Goal: Check status: Check status

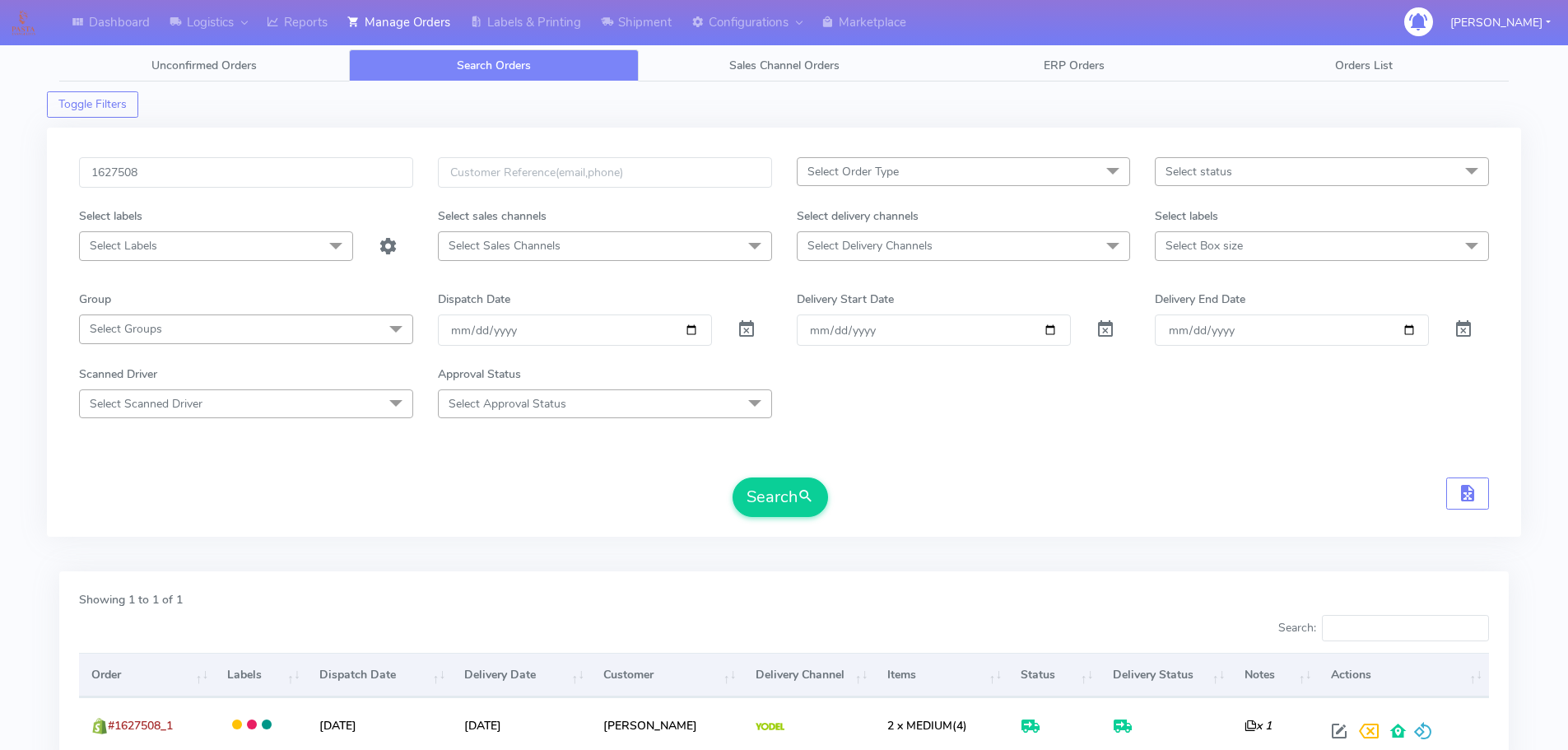
click at [350, 155] on div "1627508 Select Order Type Select All MEALS ATAVI One Off Pasta Club Gift Kit Ev…" at bounding box center [784, 332] width 1474 height 410
click at [357, 167] on input "1627508" at bounding box center [246, 173] width 334 height 31
paste input "656"
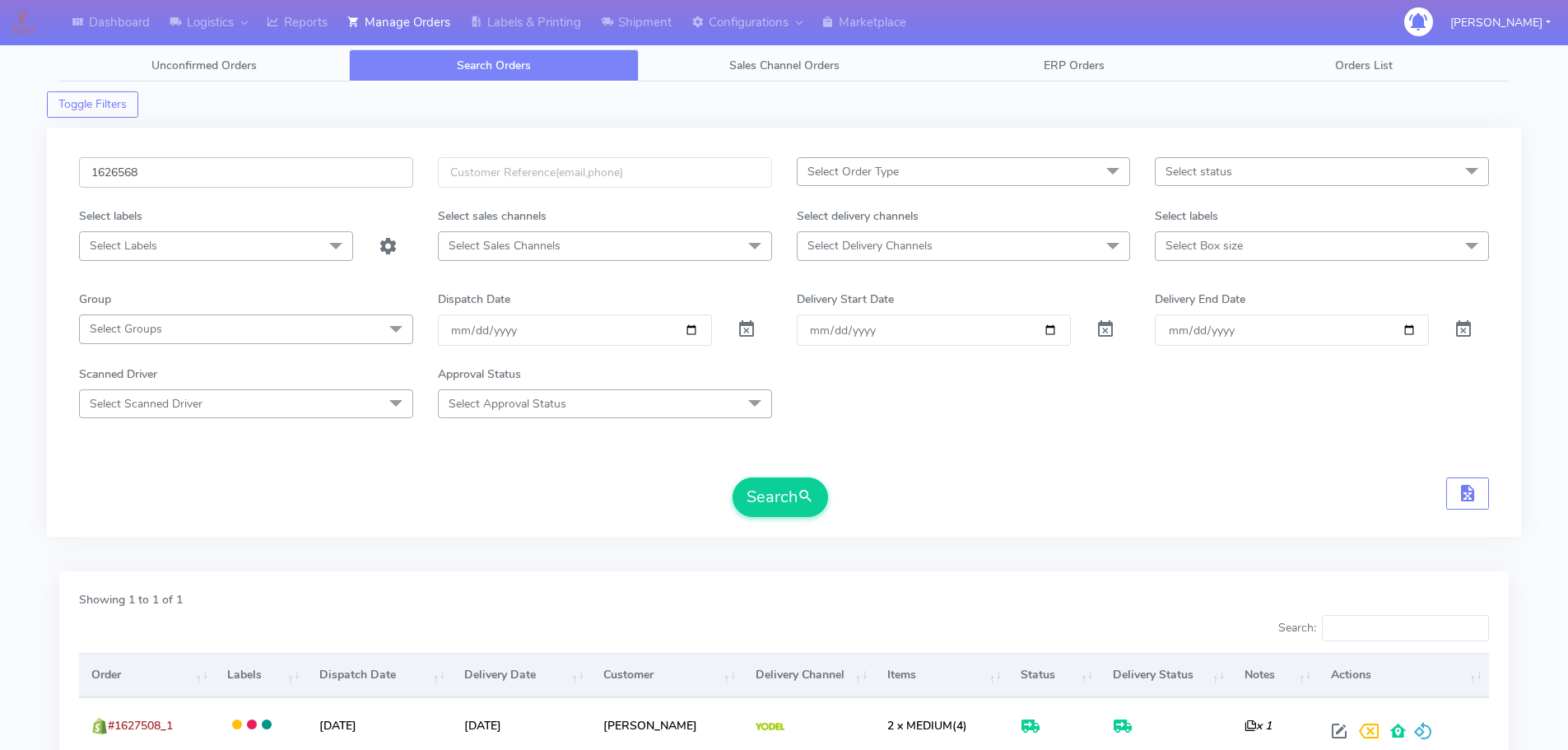
type input "1626568"
click at [733, 478] on button "Search" at bounding box center [781, 497] width 96 height 39
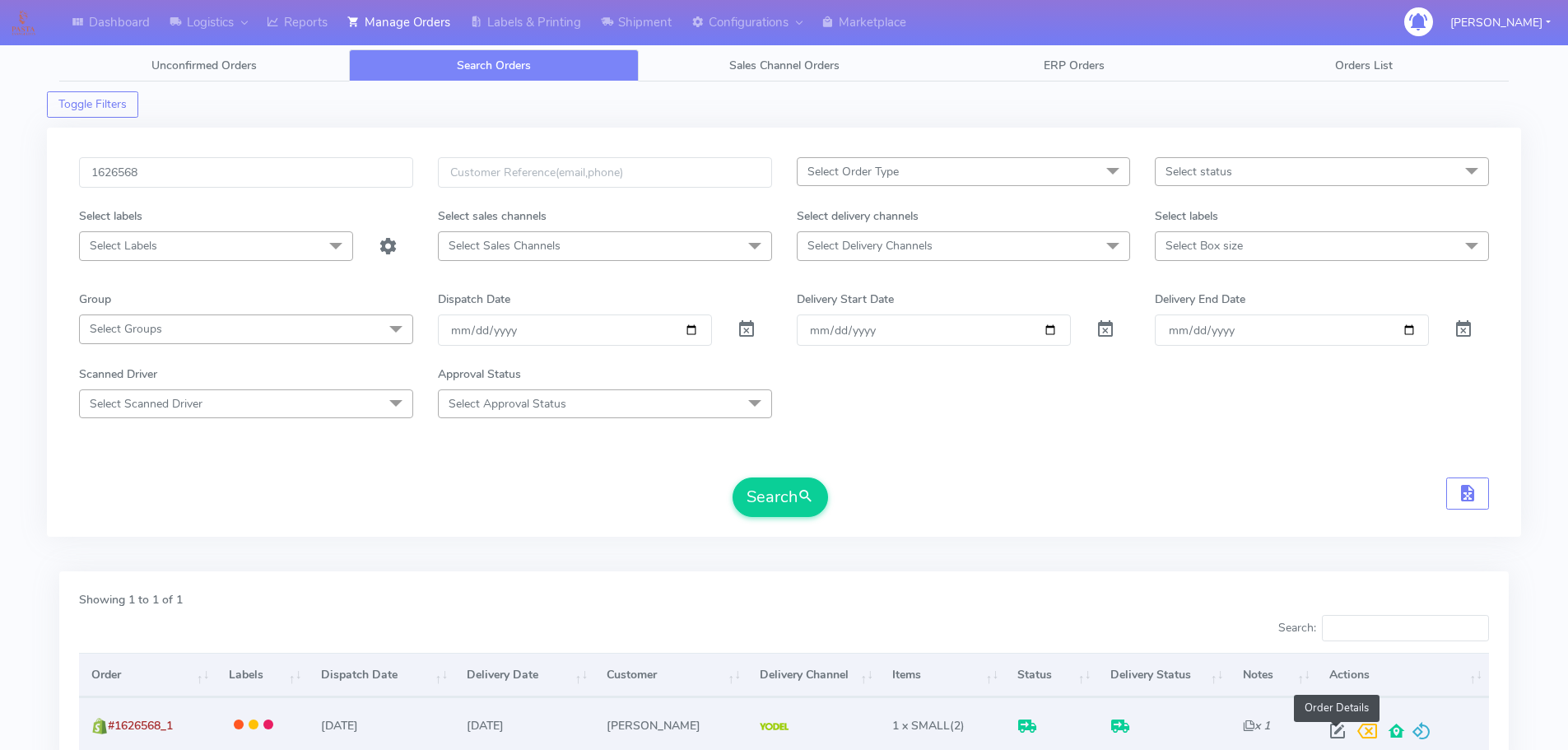
click at [1338, 736] on span at bounding box center [1337, 735] width 30 height 15
select select "5"
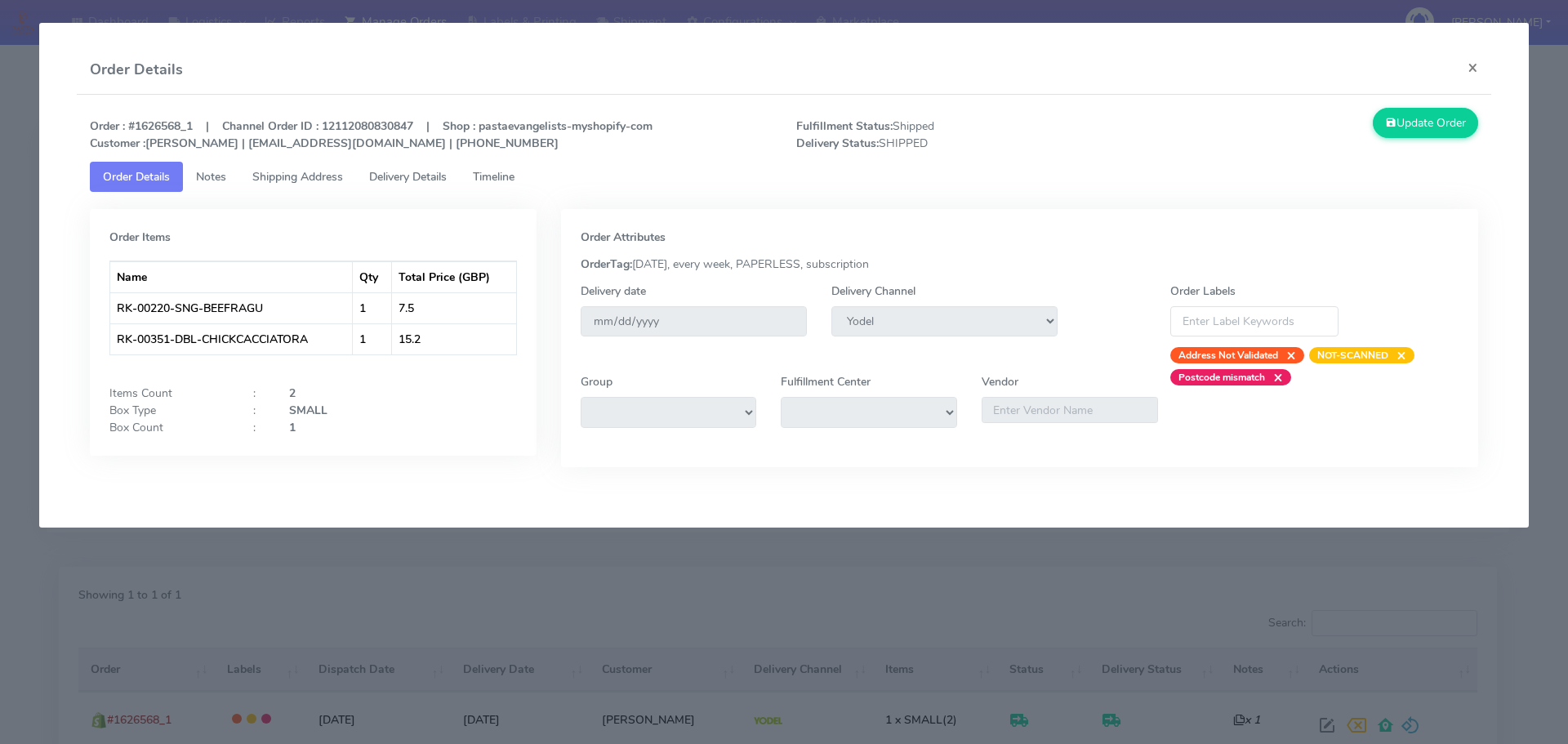
click at [429, 177] on span "Delivery Details" at bounding box center [408, 177] width 78 height 15
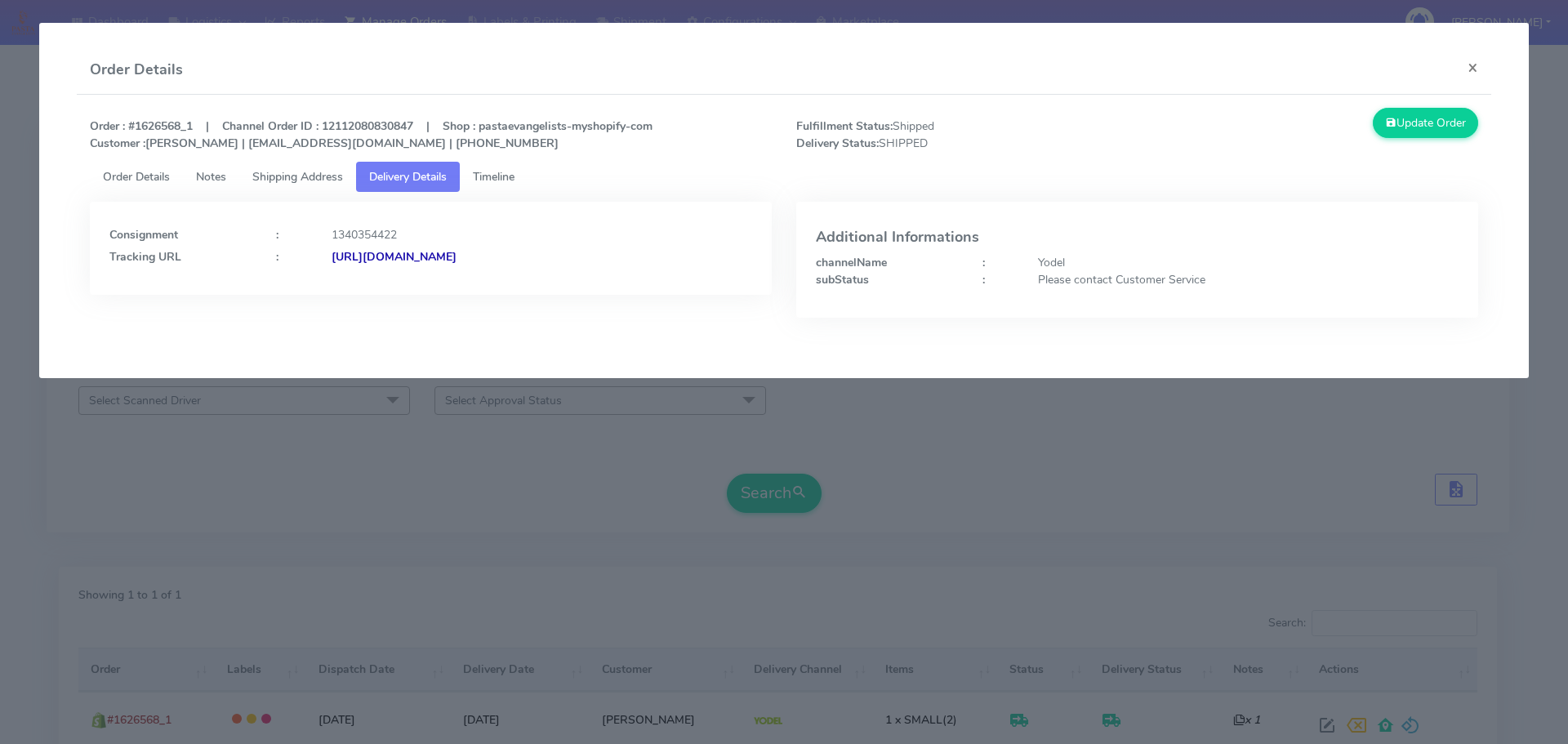
drag, startPoint x: 680, startPoint y: 268, endPoint x: 509, endPoint y: 284, distance: 171.7
click at [509, 284] on div "Consignment : 1340354422 Tracking URL : [URL][DOMAIN_NAME]" at bounding box center [430, 248] width 682 height 93
copy strong "JJD0002249960902562"
click at [500, 452] on modal-container "Order Details × Order : #1626568_1 | Channel Order ID : 12112080830847 | Shop :…" at bounding box center [784, 372] width 1568 height 744
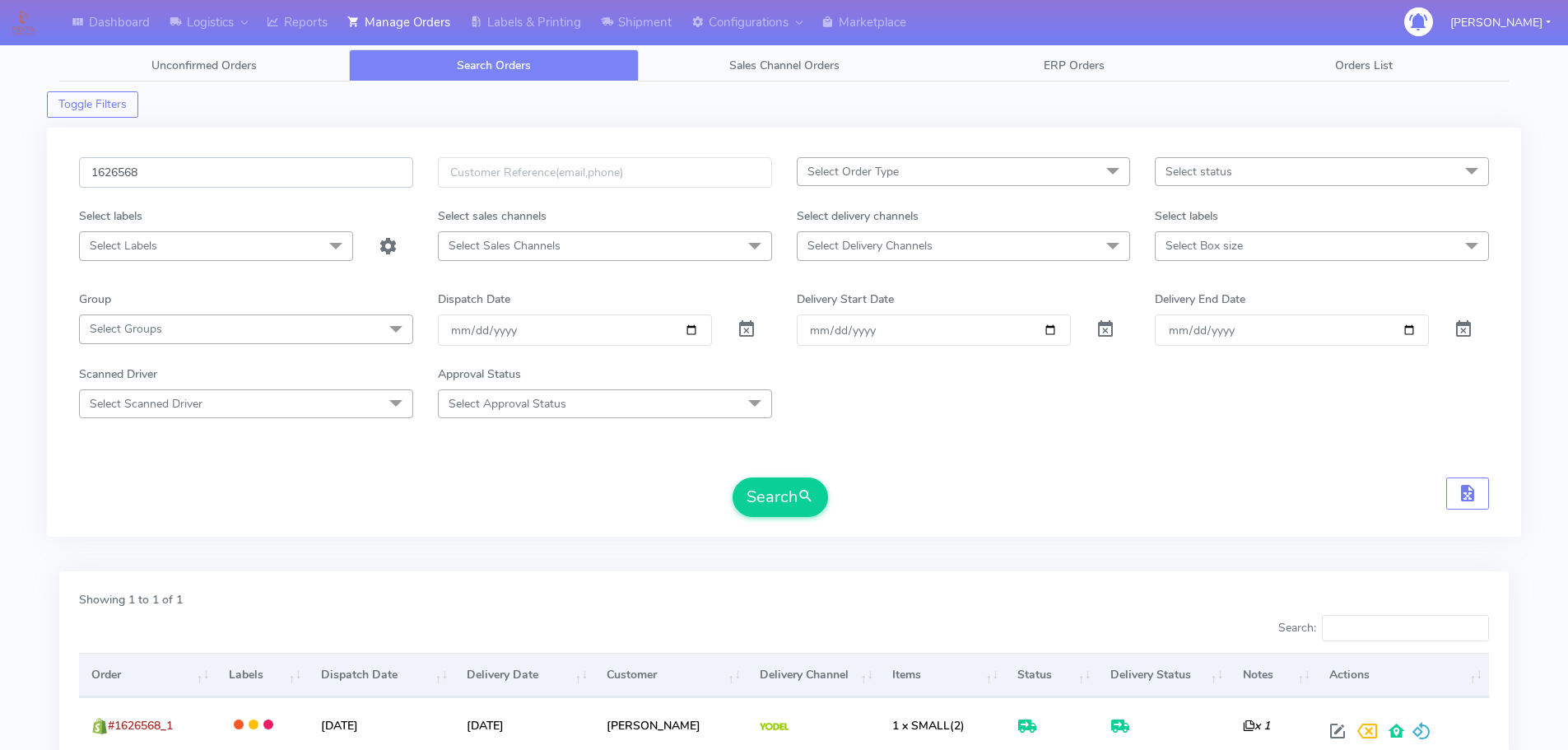
click at [383, 172] on input "1626568" at bounding box center [246, 173] width 334 height 31
click at [1048, 328] on input "Order" at bounding box center [934, 330] width 274 height 31
type input "[DATE]"
click at [782, 484] on button "Search" at bounding box center [781, 497] width 96 height 39
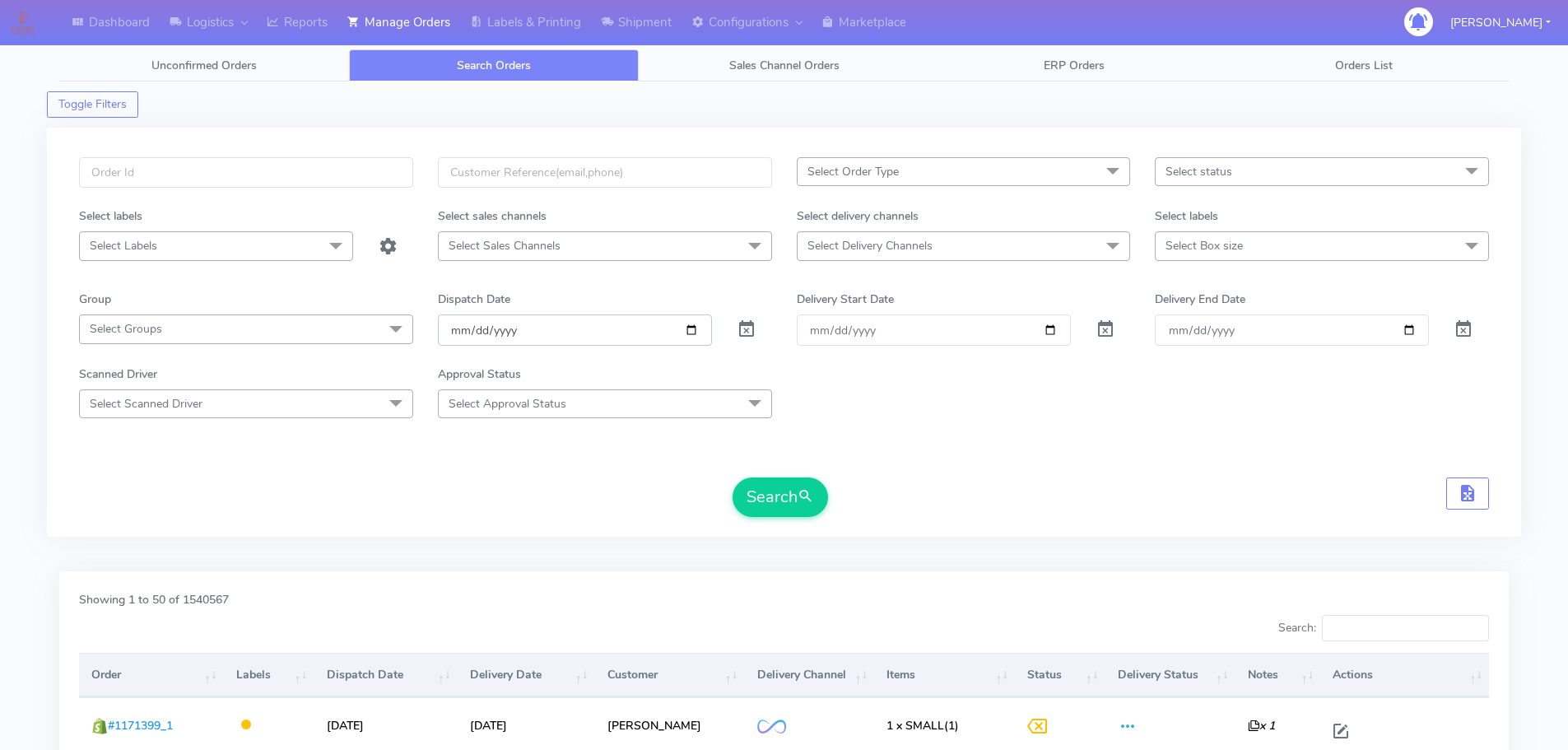
click at [689, 332] on input "date" at bounding box center [575, 330] width 274 height 31
type input "[DATE]"
click at [801, 500] on span "submit" at bounding box center [806, 496] width 16 height 22
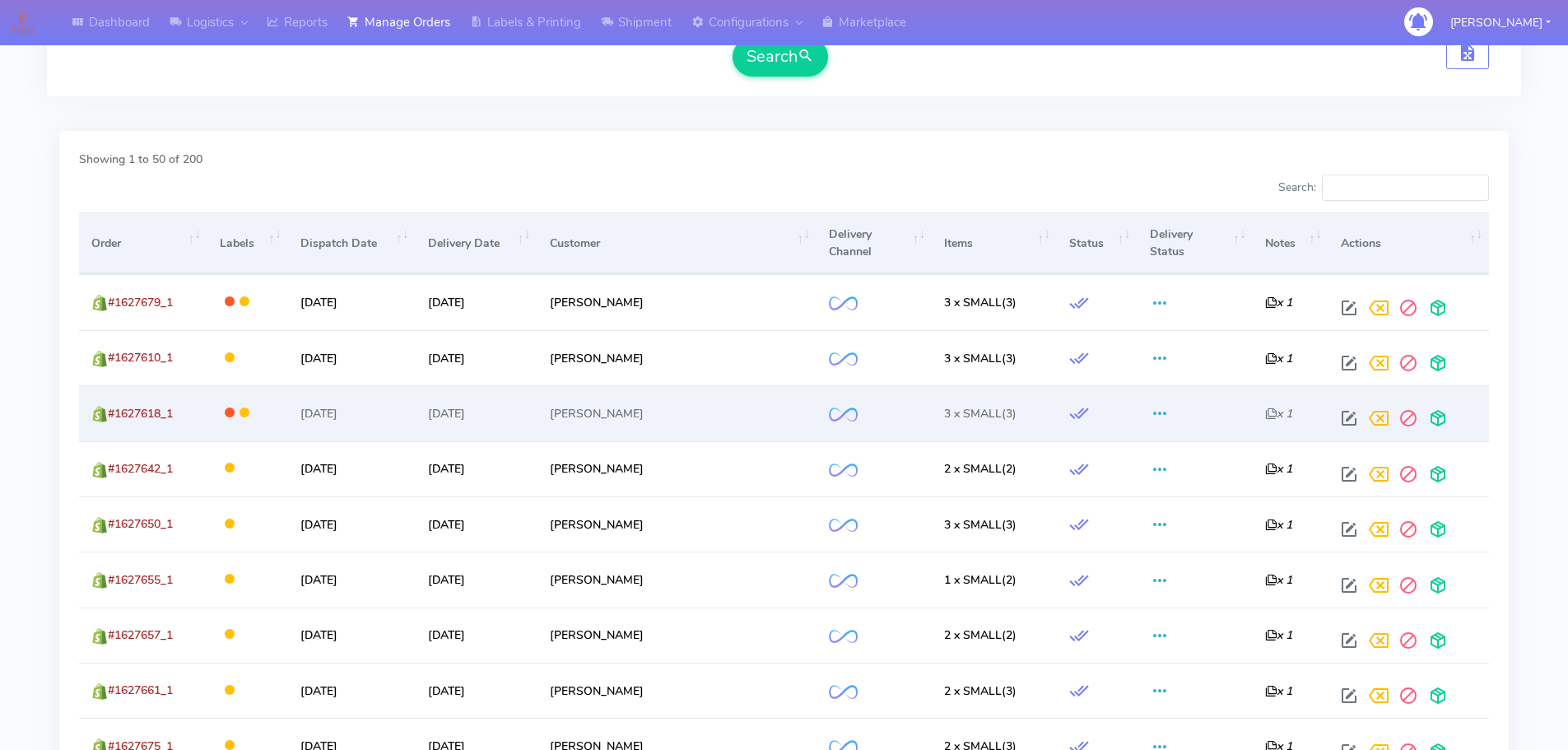
scroll to position [411, 0]
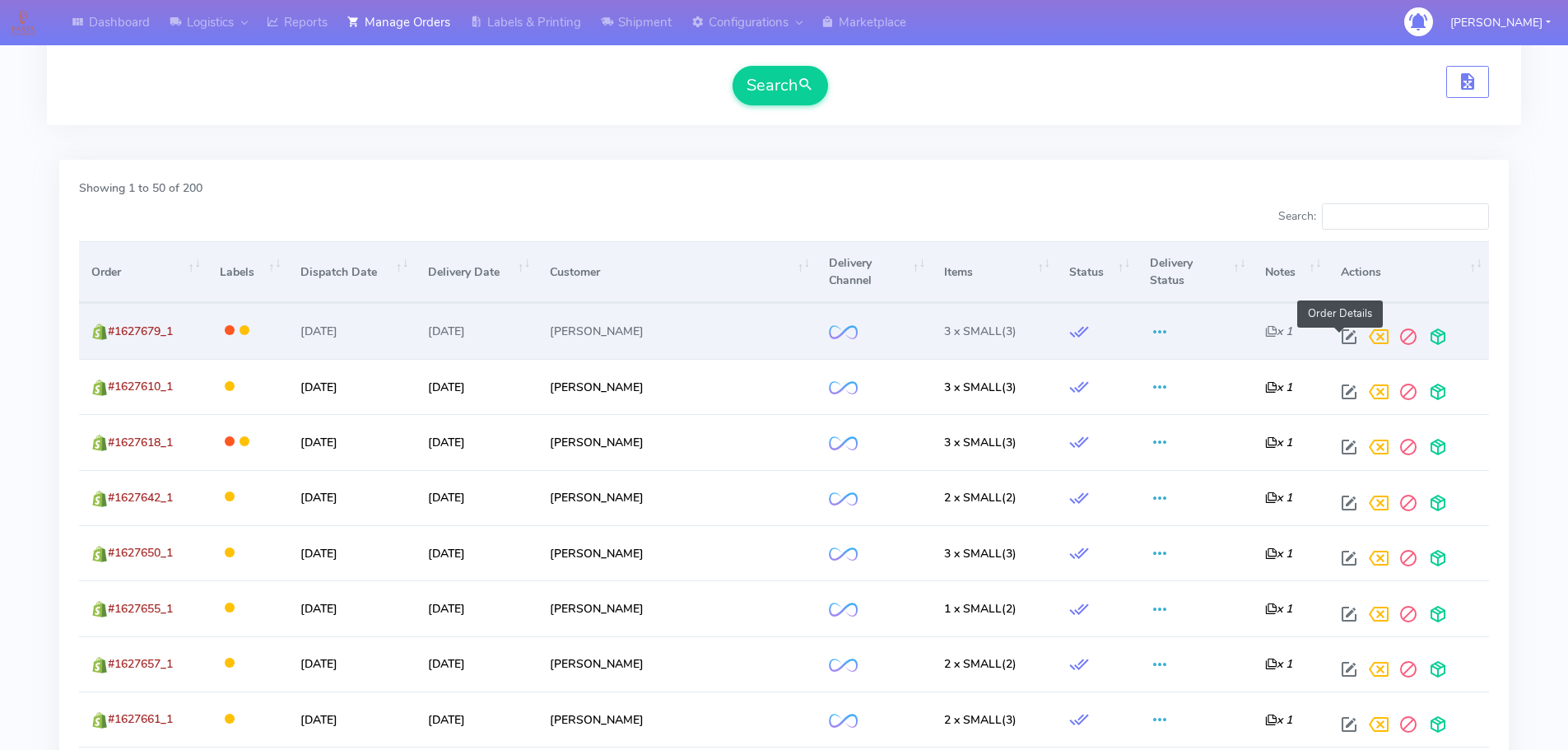
click at [1335, 337] on span at bounding box center [1348, 340] width 30 height 15
select select "2"
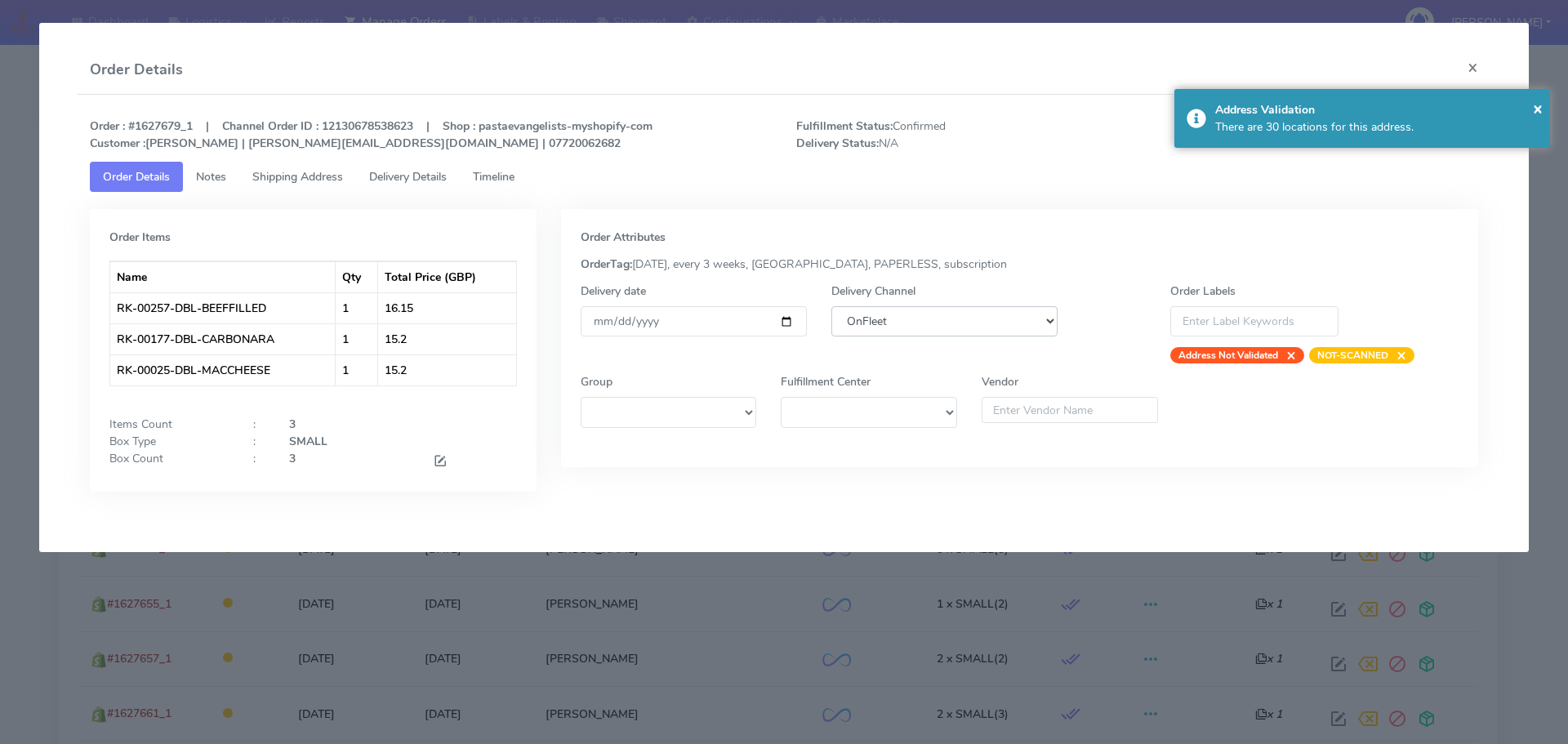
click at [951, 331] on select "DHL OnFleet Royal Mail DPD Yodel MaxOptra Amazon Collection" at bounding box center [945, 322] width 226 height 30
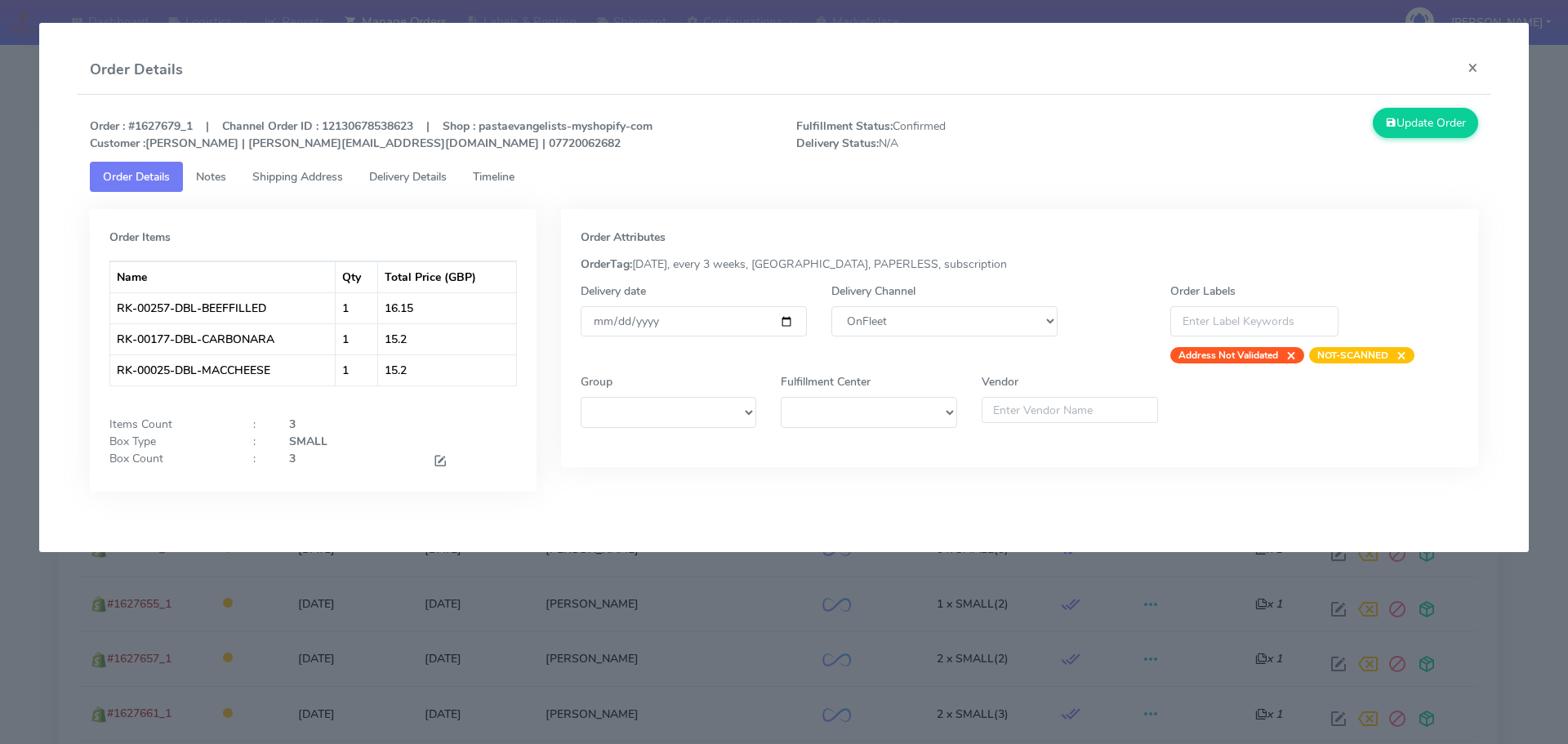
click at [725, 591] on modal-container "Order Details × Order : #1627679_1 | Channel Order ID : 12130678538623 | Shop :…" at bounding box center [784, 372] width 1568 height 744
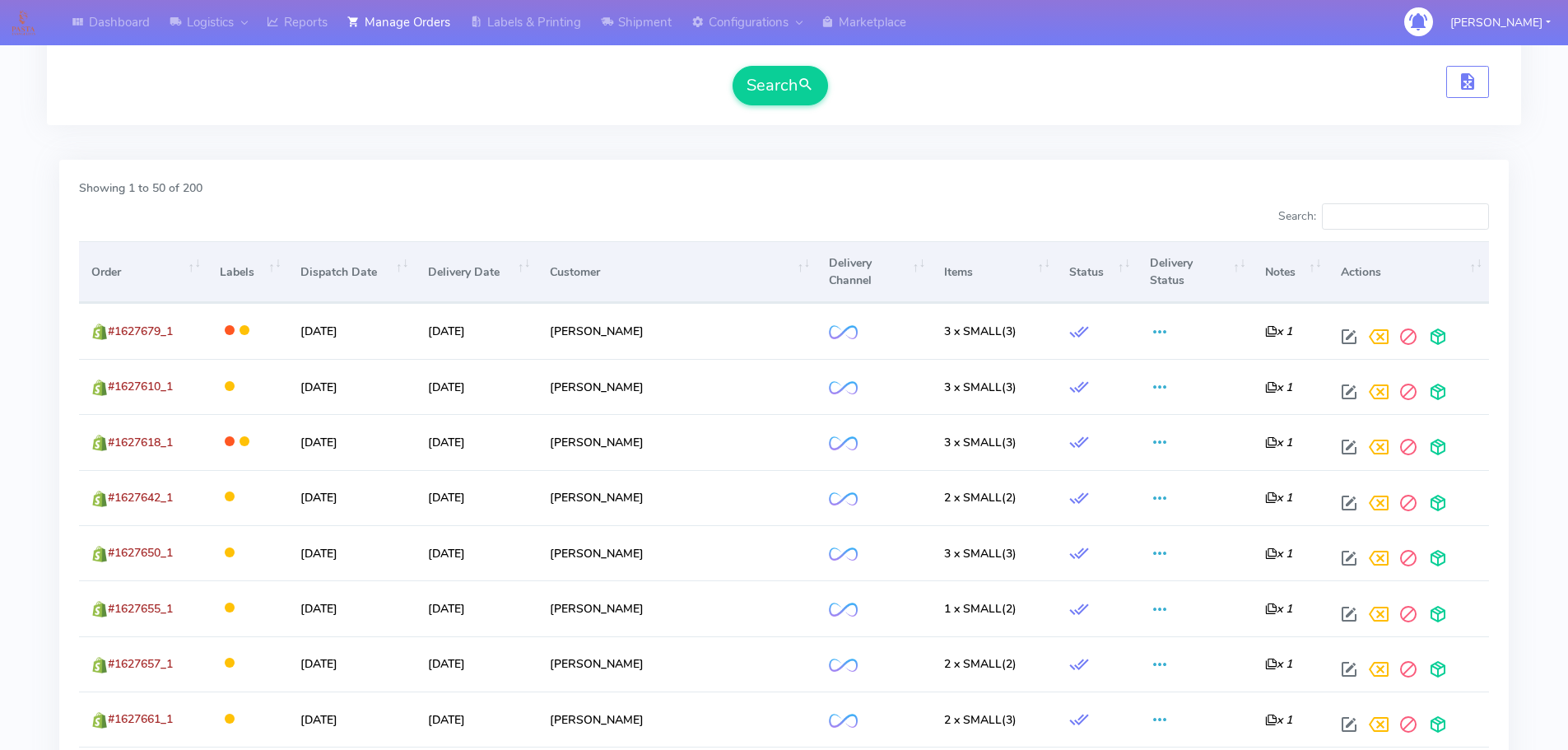
scroll to position [0, 0]
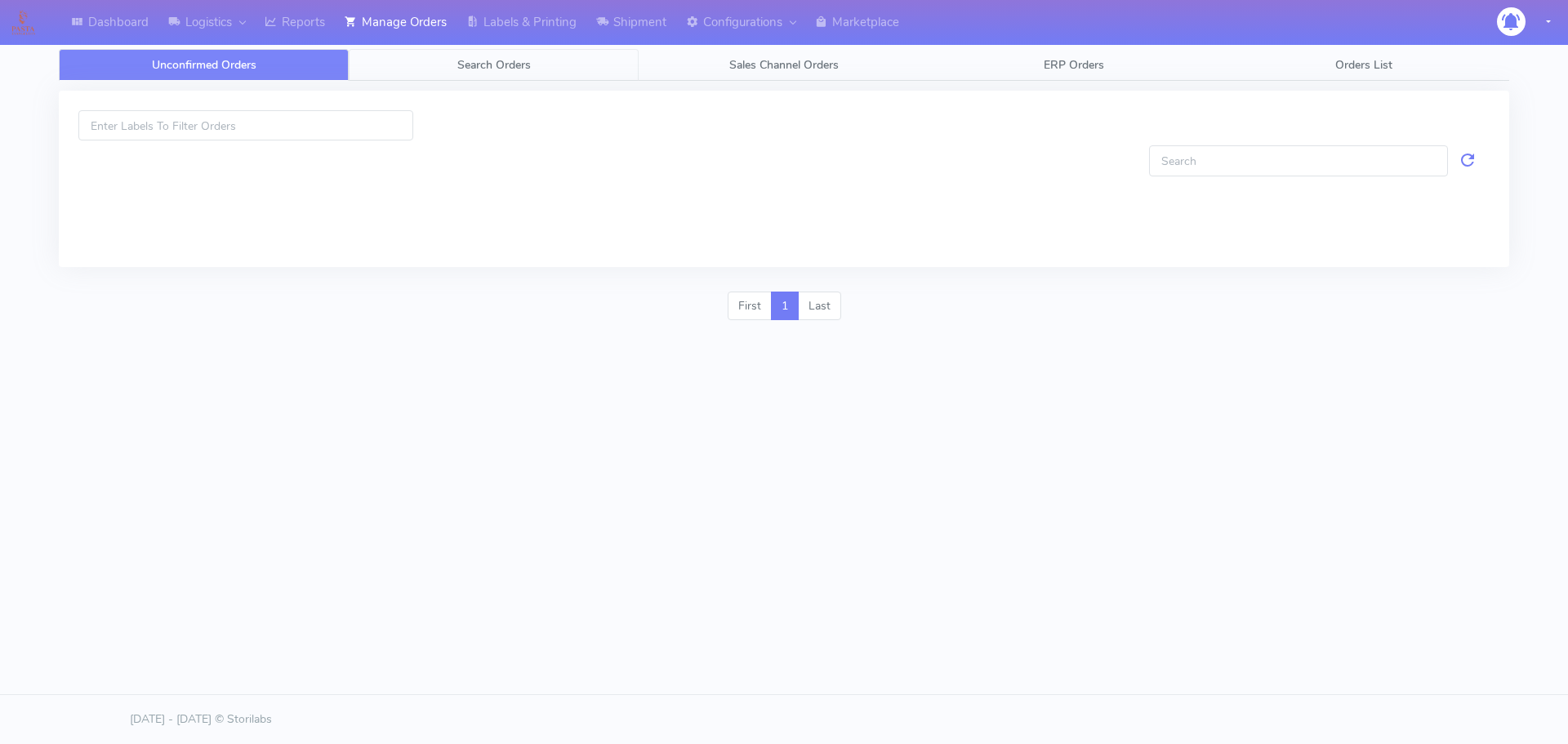
drag, startPoint x: 0, startPoint y: 0, endPoint x: 493, endPoint y: 60, distance: 496.6
click at [493, 60] on span "Search Orders" at bounding box center [494, 65] width 73 height 15
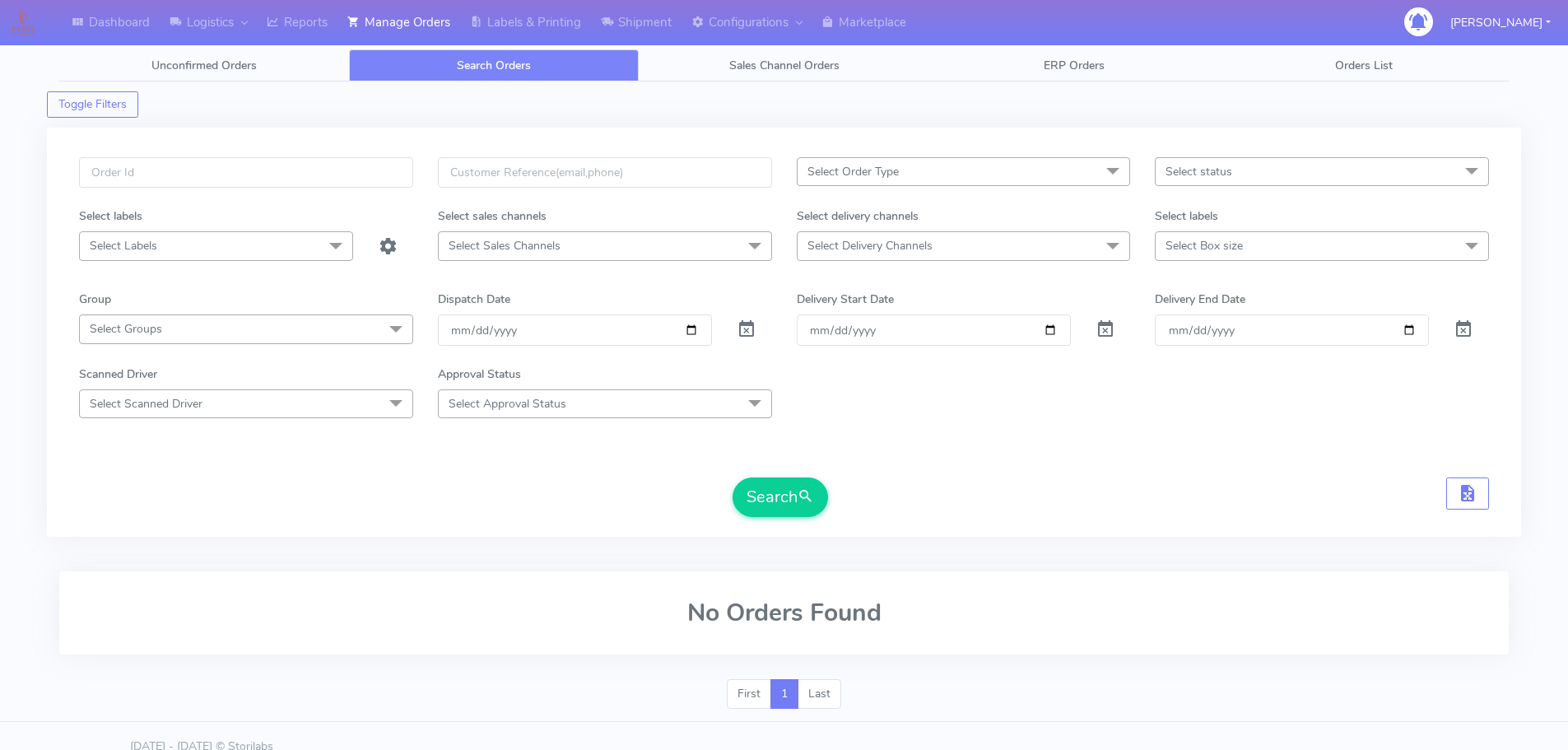
click at [752, 332] on span at bounding box center [746, 333] width 20 height 15
click at [345, 175] on input "text" at bounding box center [246, 173] width 334 height 31
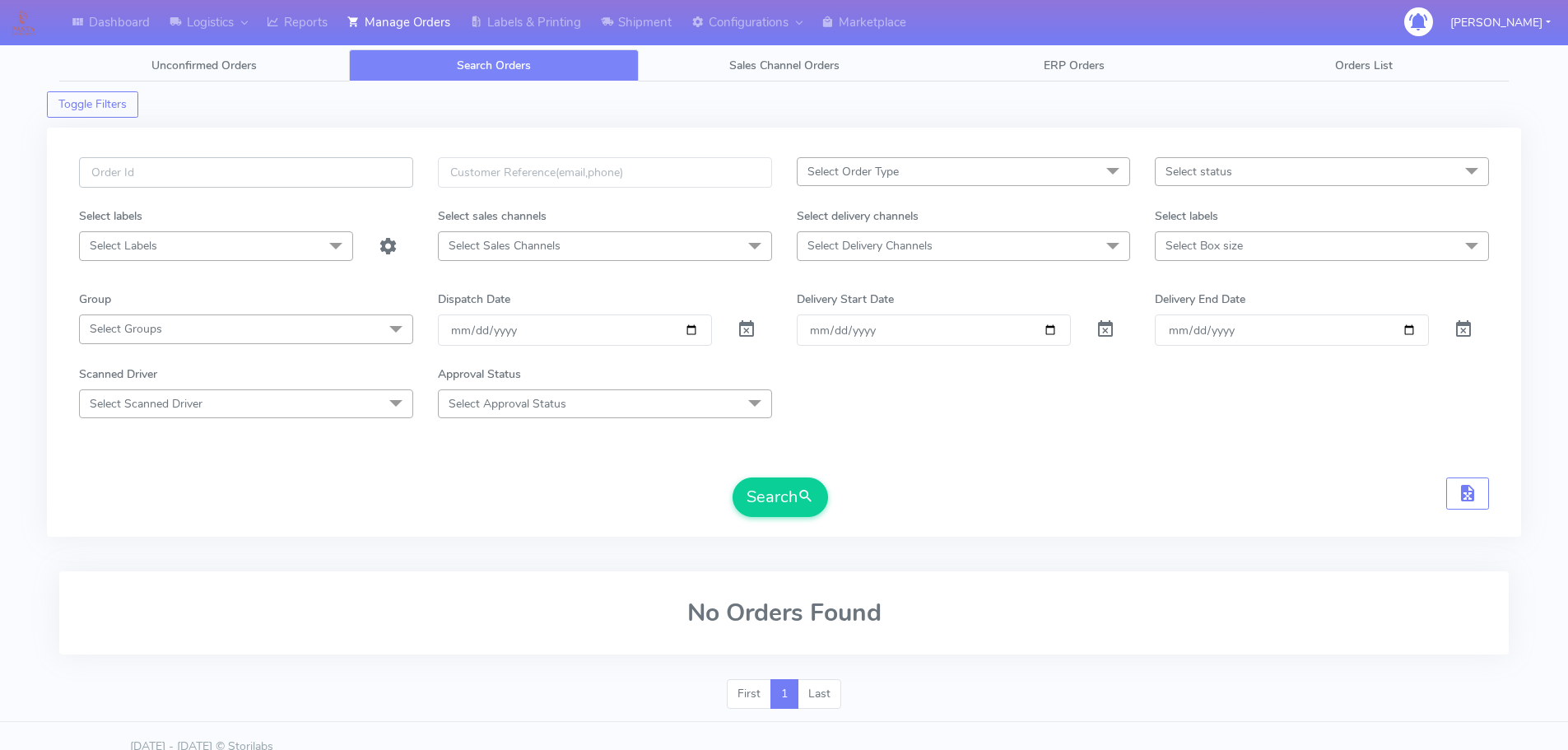
paste input "1626863"
type input "1626863"
click at [733, 478] on button "Search" at bounding box center [781, 497] width 96 height 39
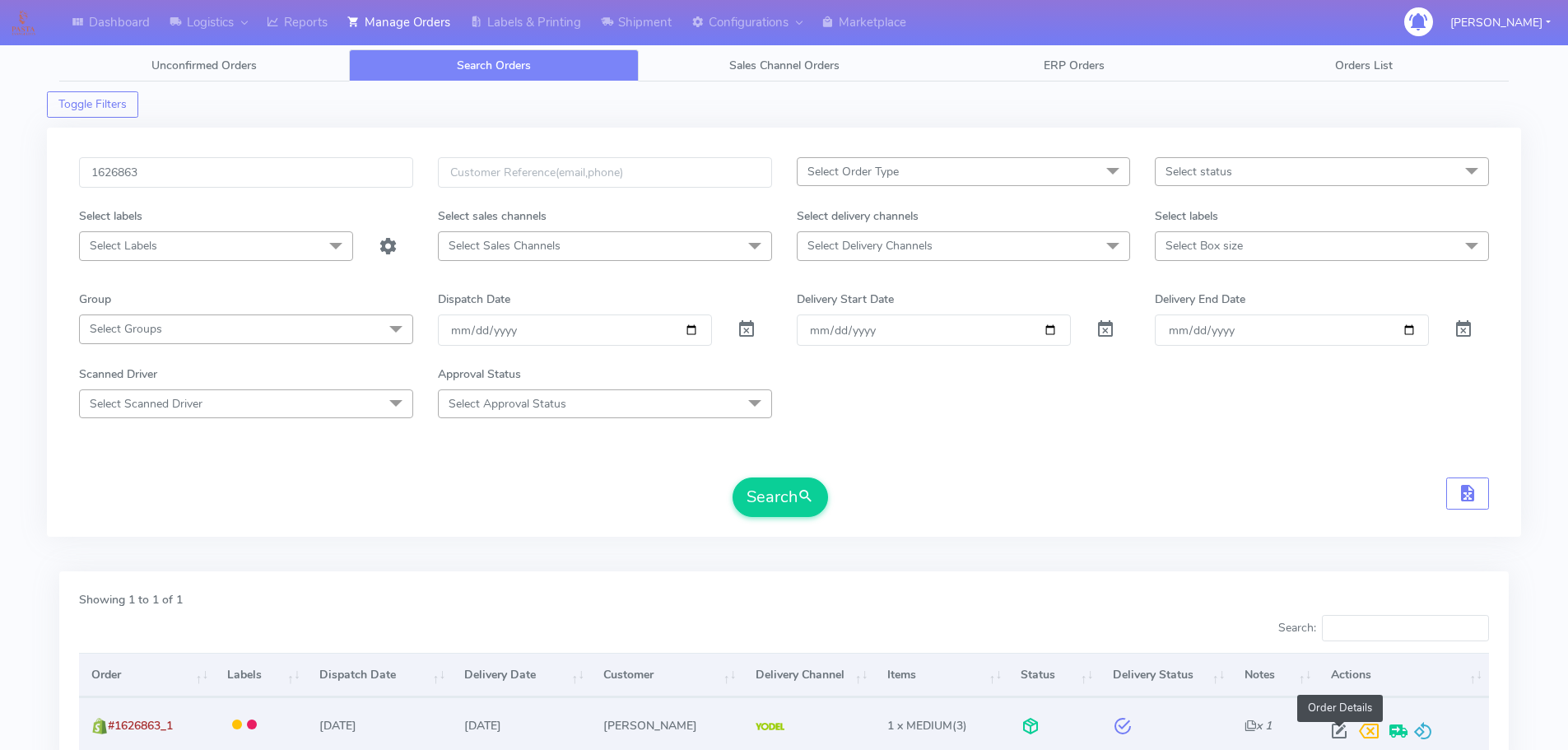
click at [1340, 729] on span at bounding box center [1339, 735] width 30 height 15
select select "5"
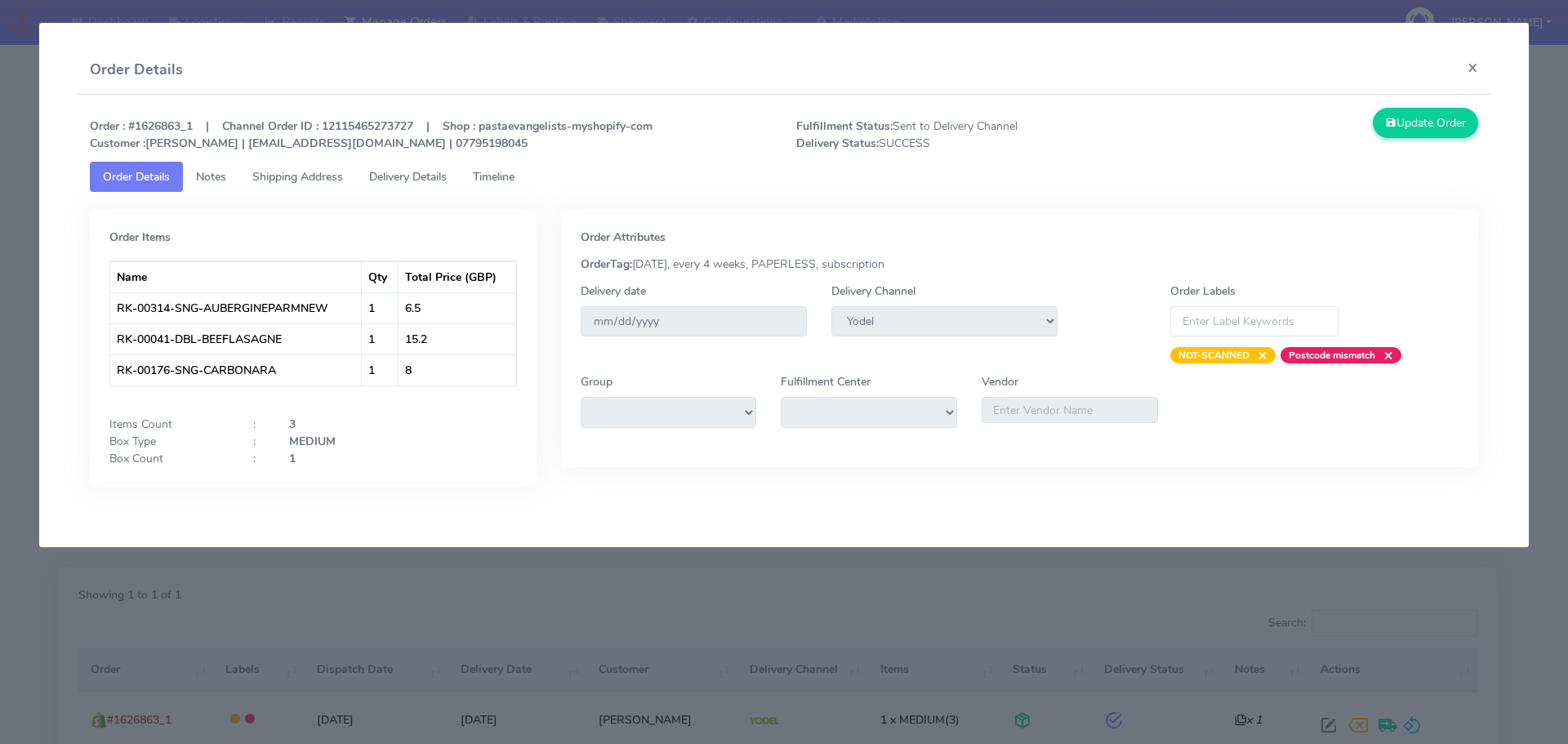
click at [429, 166] on link "Delivery Details" at bounding box center [407, 177] width 104 height 30
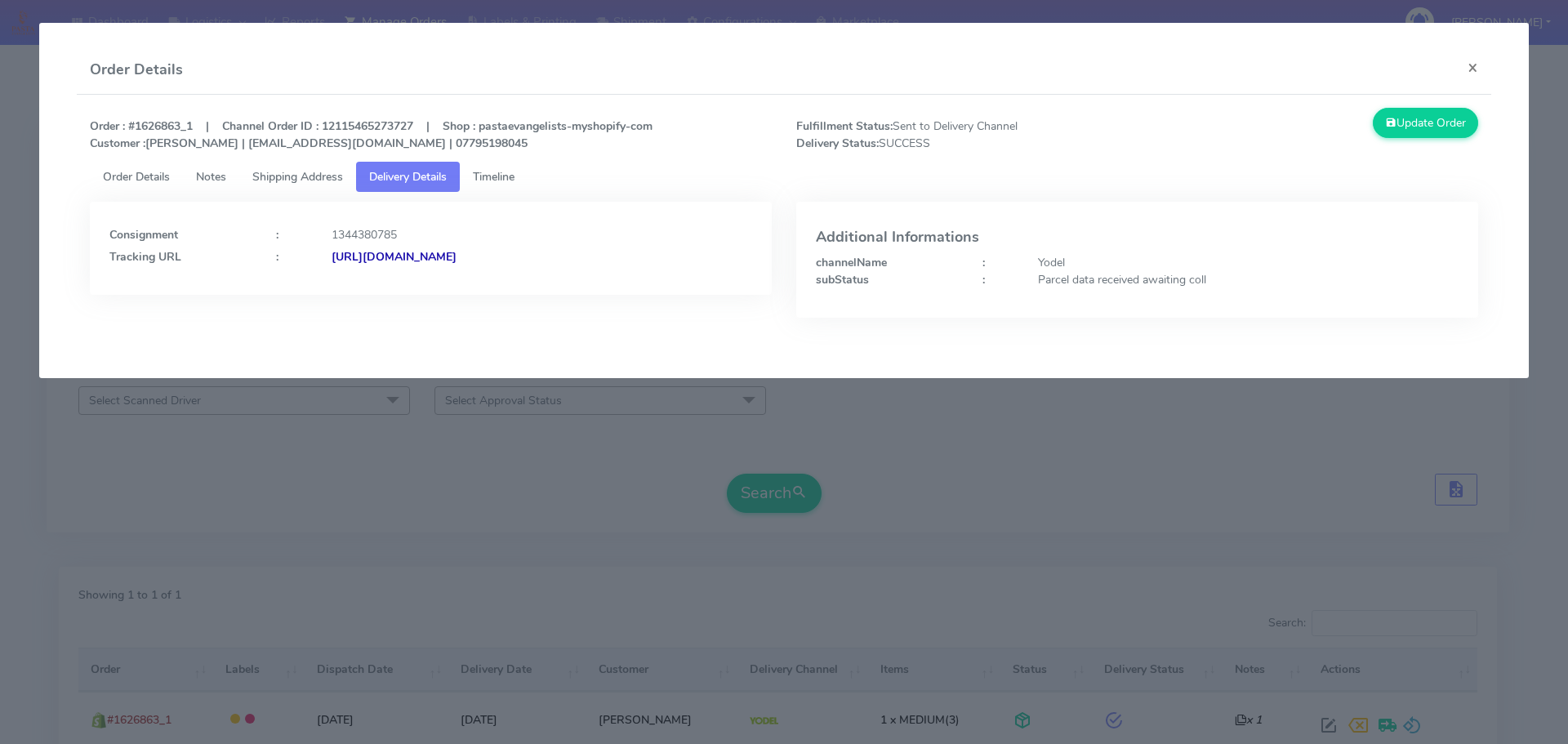
drag, startPoint x: 665, startPoint y: 269, endPoint x: 427, endPoint y: 102, distance: 290.7
click at [599, 275] on div "Consignment : 1344380785 Tracking URL : https://www.yodel.co.uk/tracking/JJD000…" at bounding box center [430, 248] width 682 height 93
click at [205, 460] on modal-container "Order Details × Order : #1626863_1 | Channel Order ID : 12115465273727 | Shop :…" at bounding box center [784, 372] width 1568 height 744
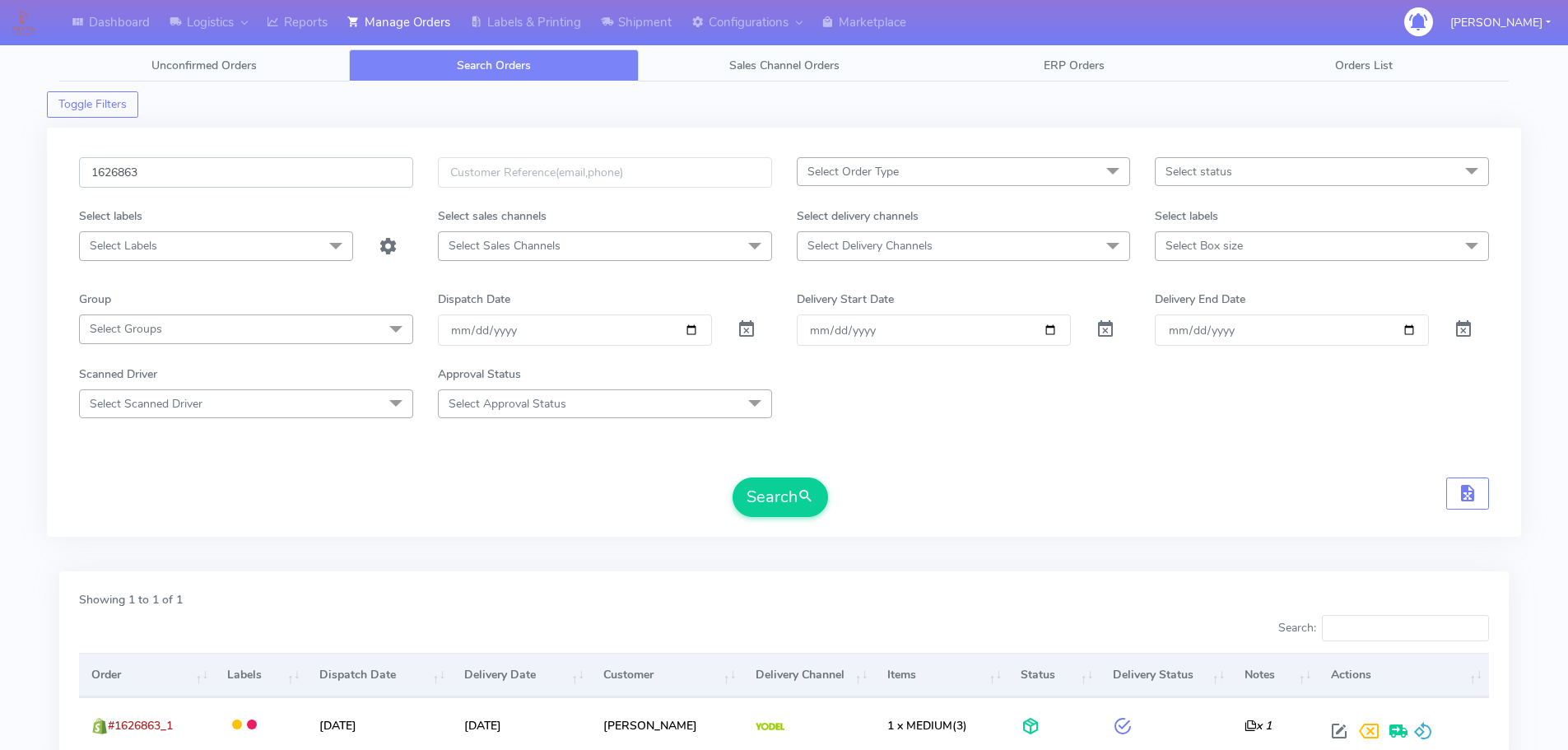
click at [328, 177] on input "1626863" at bounding box center [246, 173] width 334 height 31
click at [327, 176] on input "1626863" at bounding box center [246, 173] width 334 height 31
paste input "19384"
type input "1619384"
click at [733, 478] on button "Search" at bounding box center [781, 497] width 96 height 39
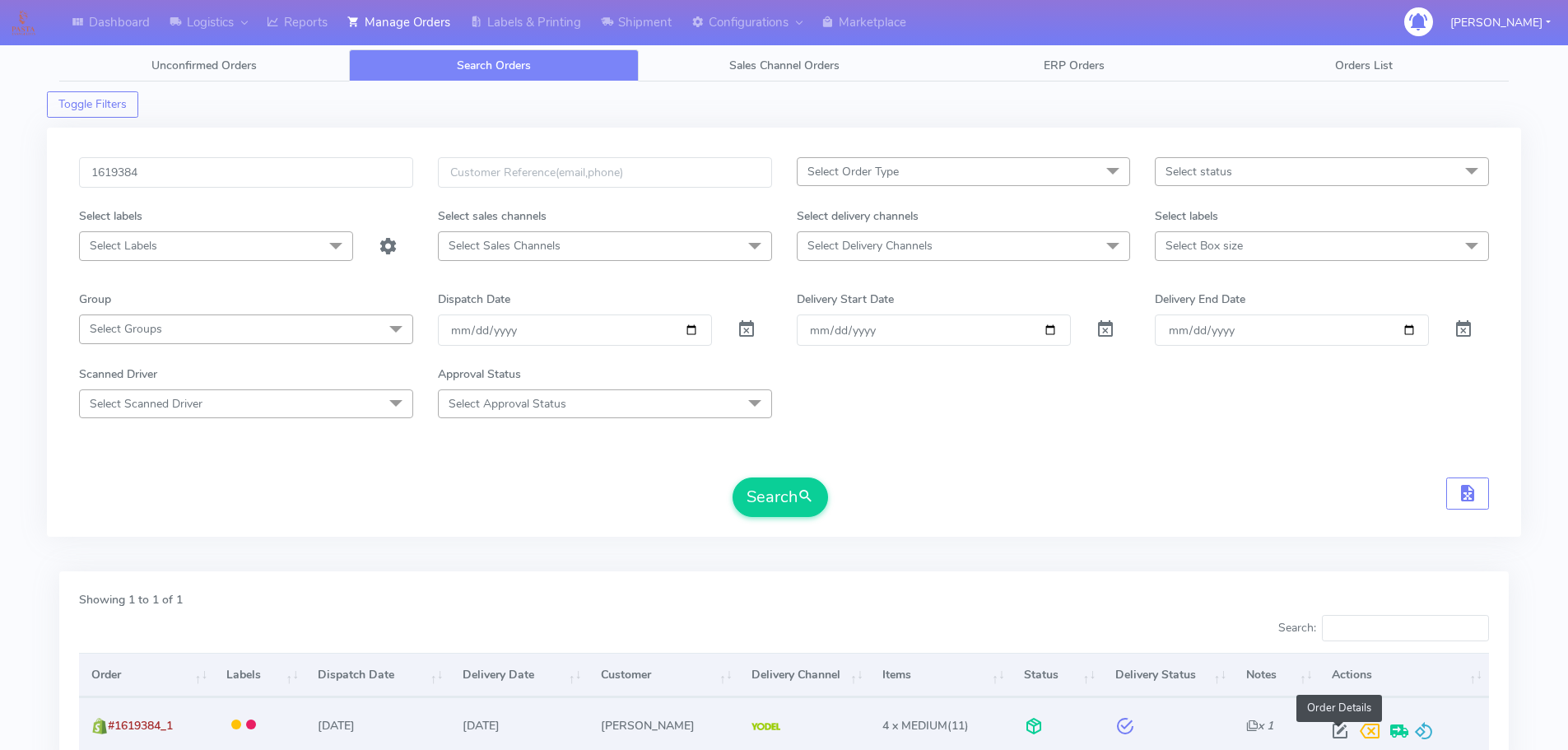
click at [1336, 735] on span at bounding box center [1340, 735] width 30 height 15
select select "5"
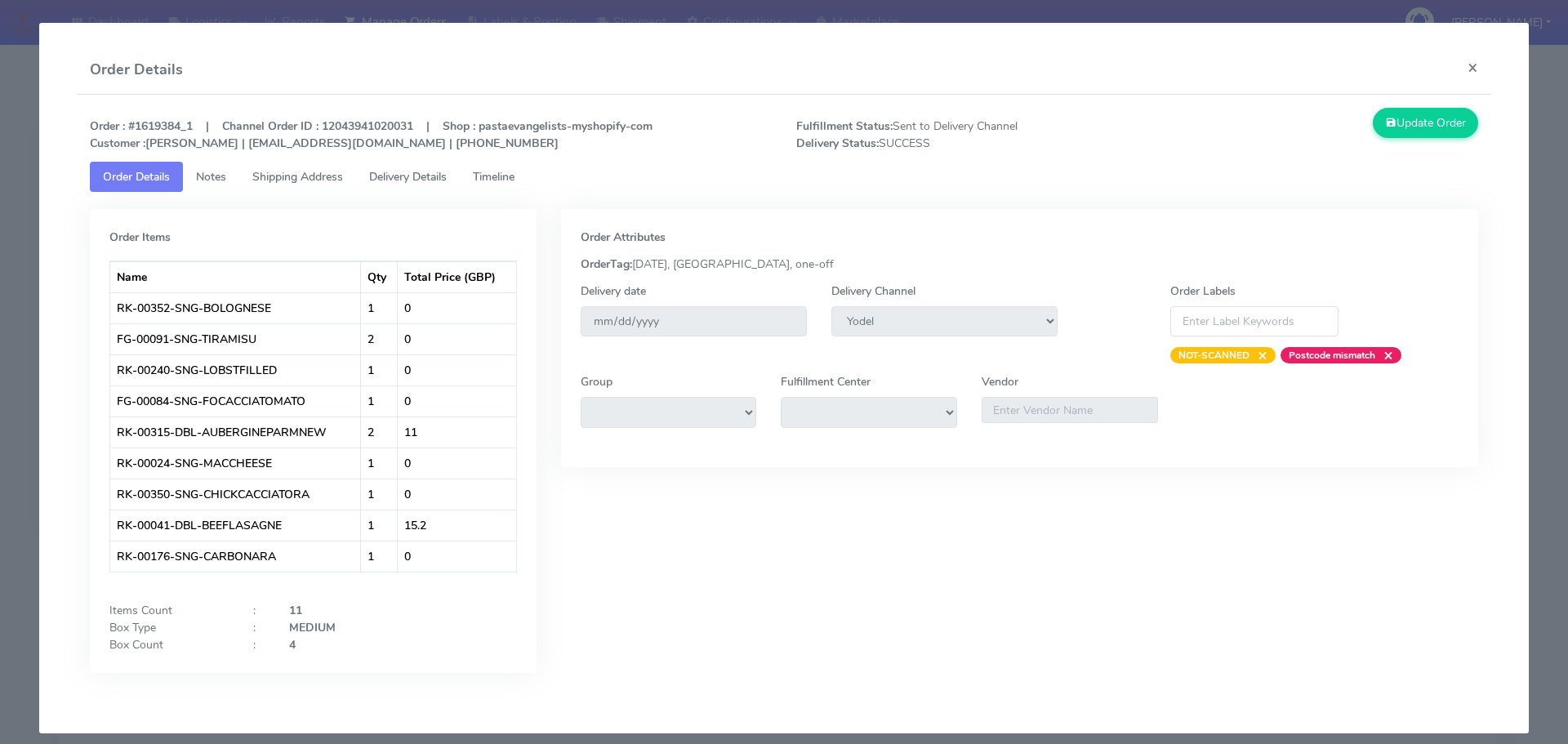
click at [446, 165] on link "Delivery Details" at bounding box center [407, 177] width 104 height 30
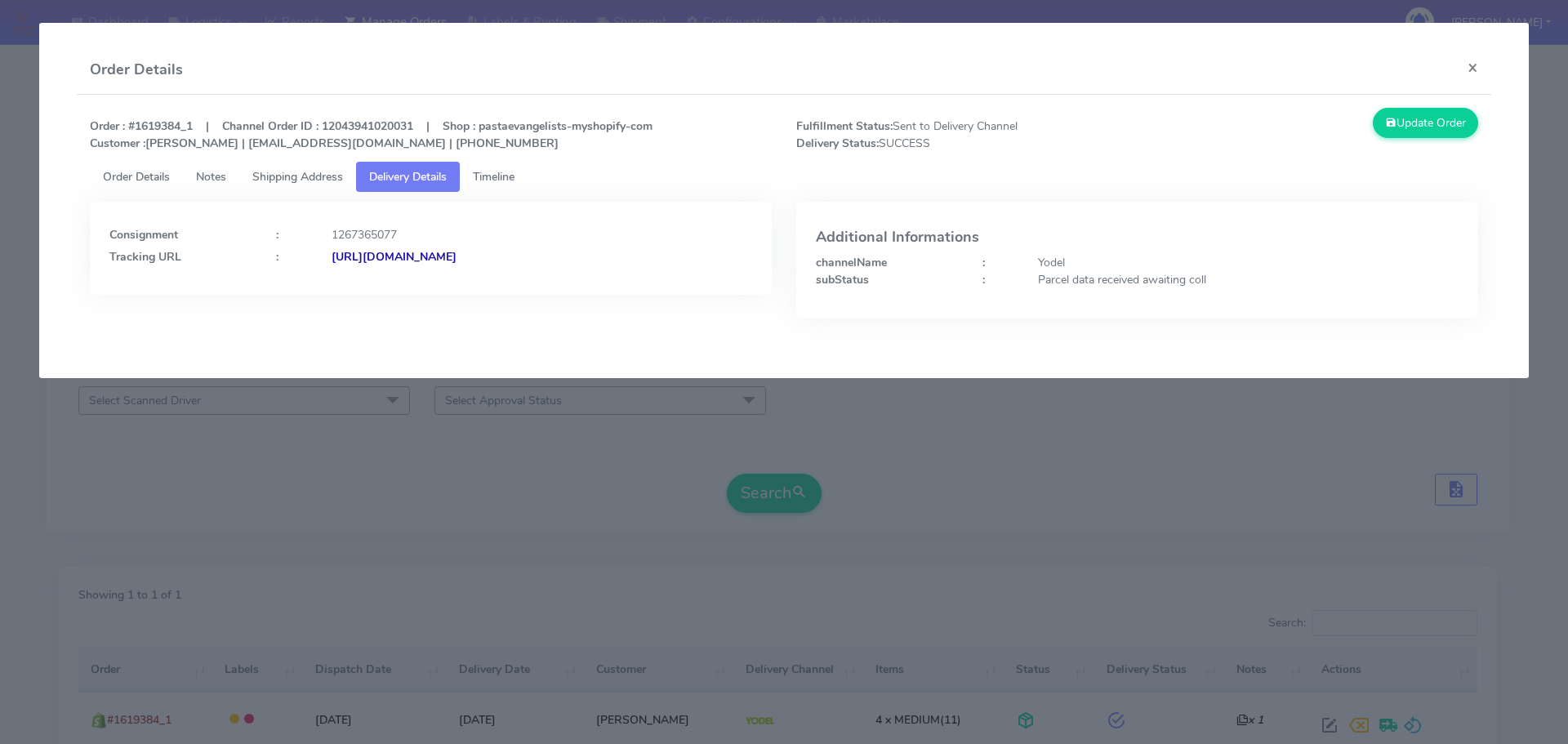
click at [384, 446] on modal-container "Order Details × Order : #1619384_1 | Channel Order ID : 12043941020031 | Shop :…" at bounding box center [784, 372] width 1568 height 744
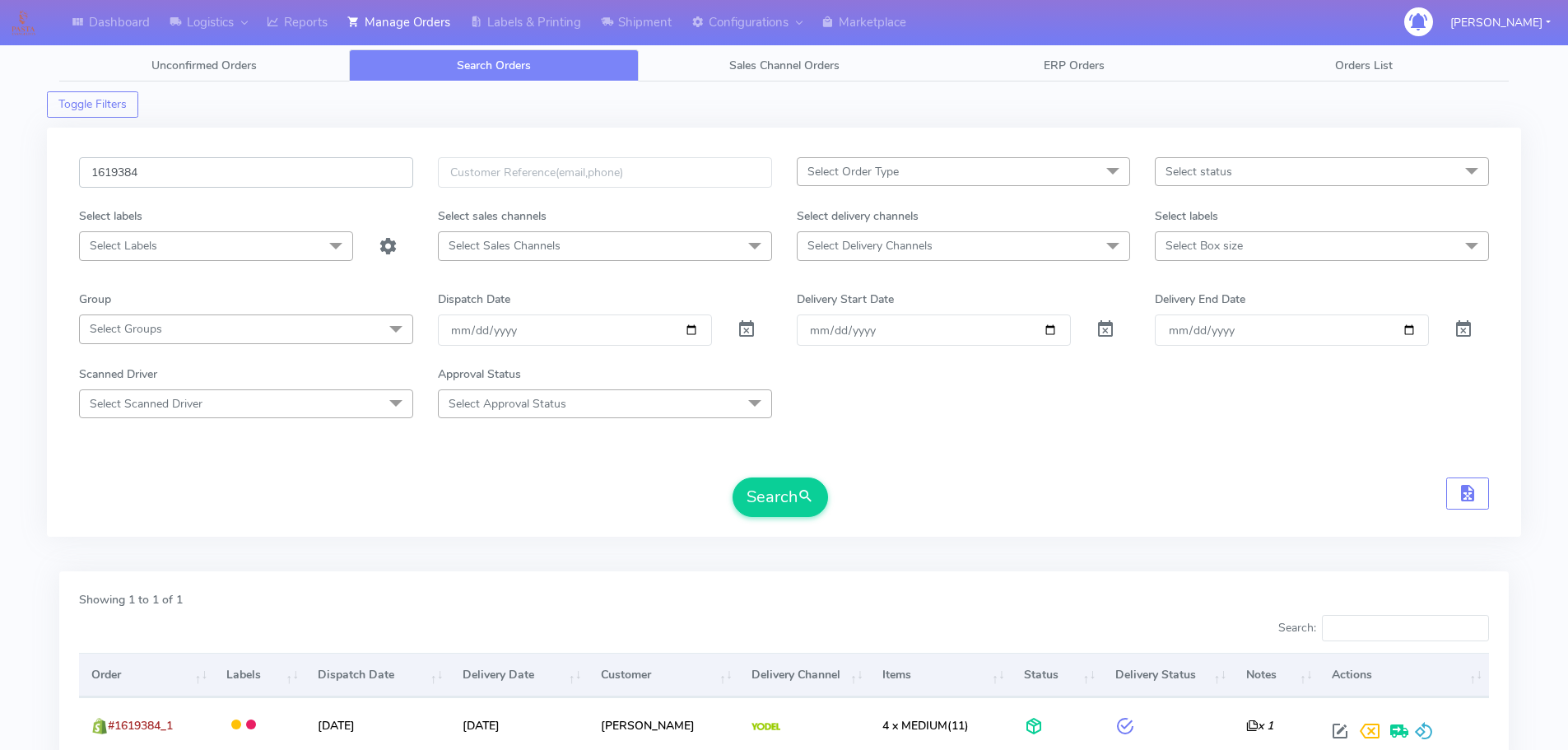
click at [341, 179] on input "1619384" at bounding box center [246, 173] width 334 height 31
paste input "25970"
type input "1625970"
click at [733, 478] on button "Search" at bounding box center [781, 497] width 96 height 39
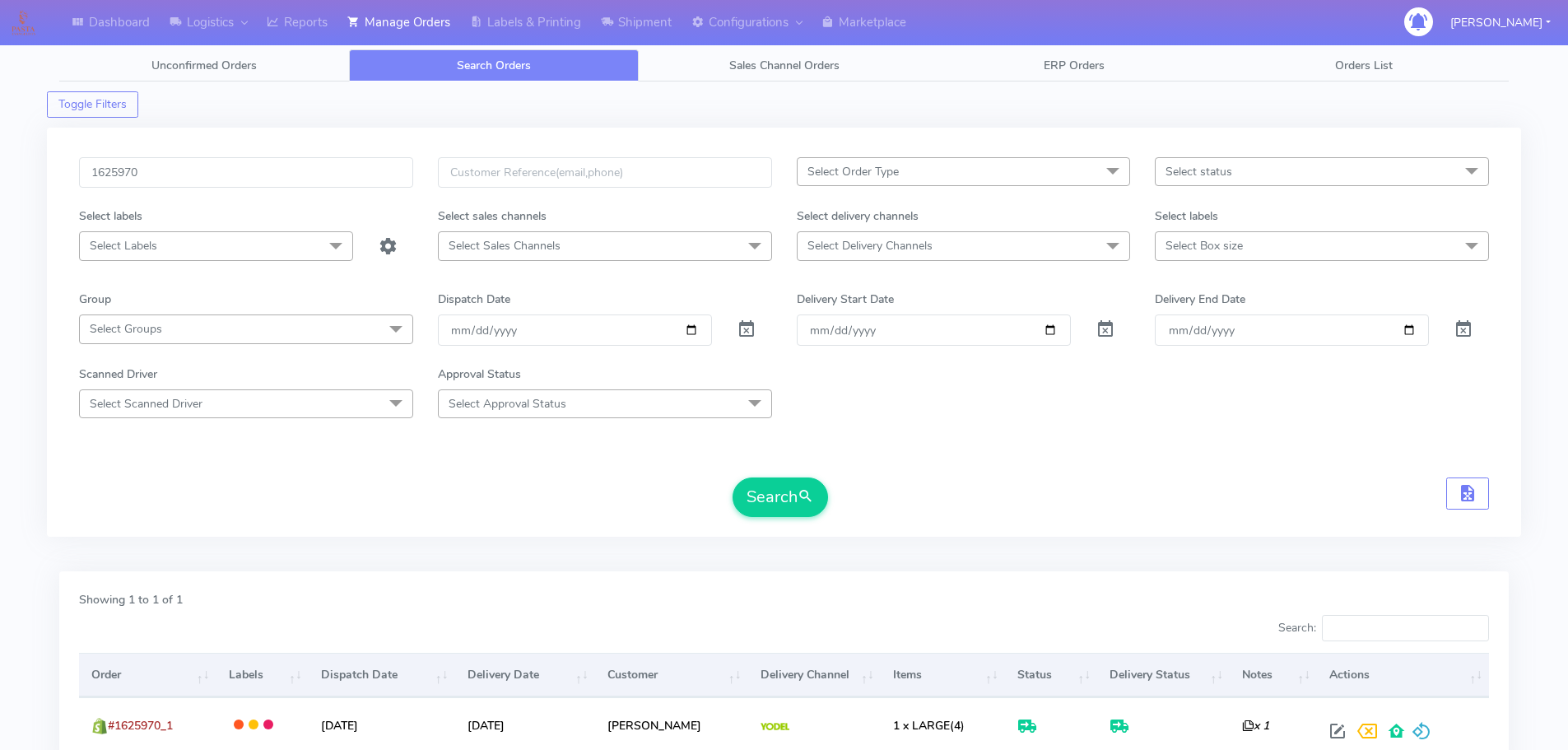
click at [306, 192] on div "1625970" at bounding box center [246, 182] width 359 height 50
click at [306, 183] on input "1625970" at bounding box center [246, 173] width 334 height 31
click at [690, 328] on input "date" at bounding box center [575, 330] width 274 height 31
type input "[DATE]"
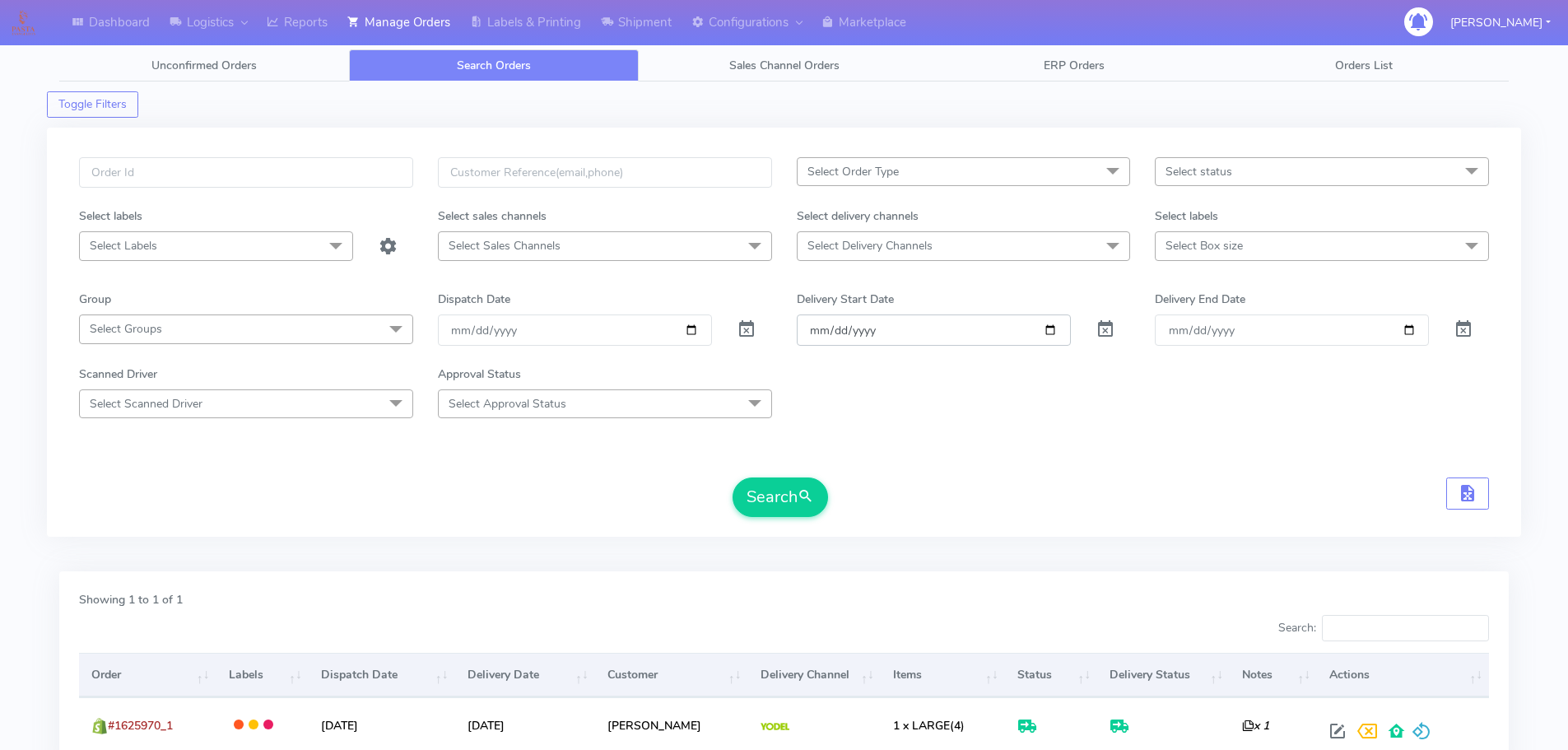
click at [1051, 333] on input "Order" at bounding box center [934, 330] width 274 height 31
type input "[DATE]"
click at [793, 508] on button "Search" at bounding box center [781, 497] width 96 height 39
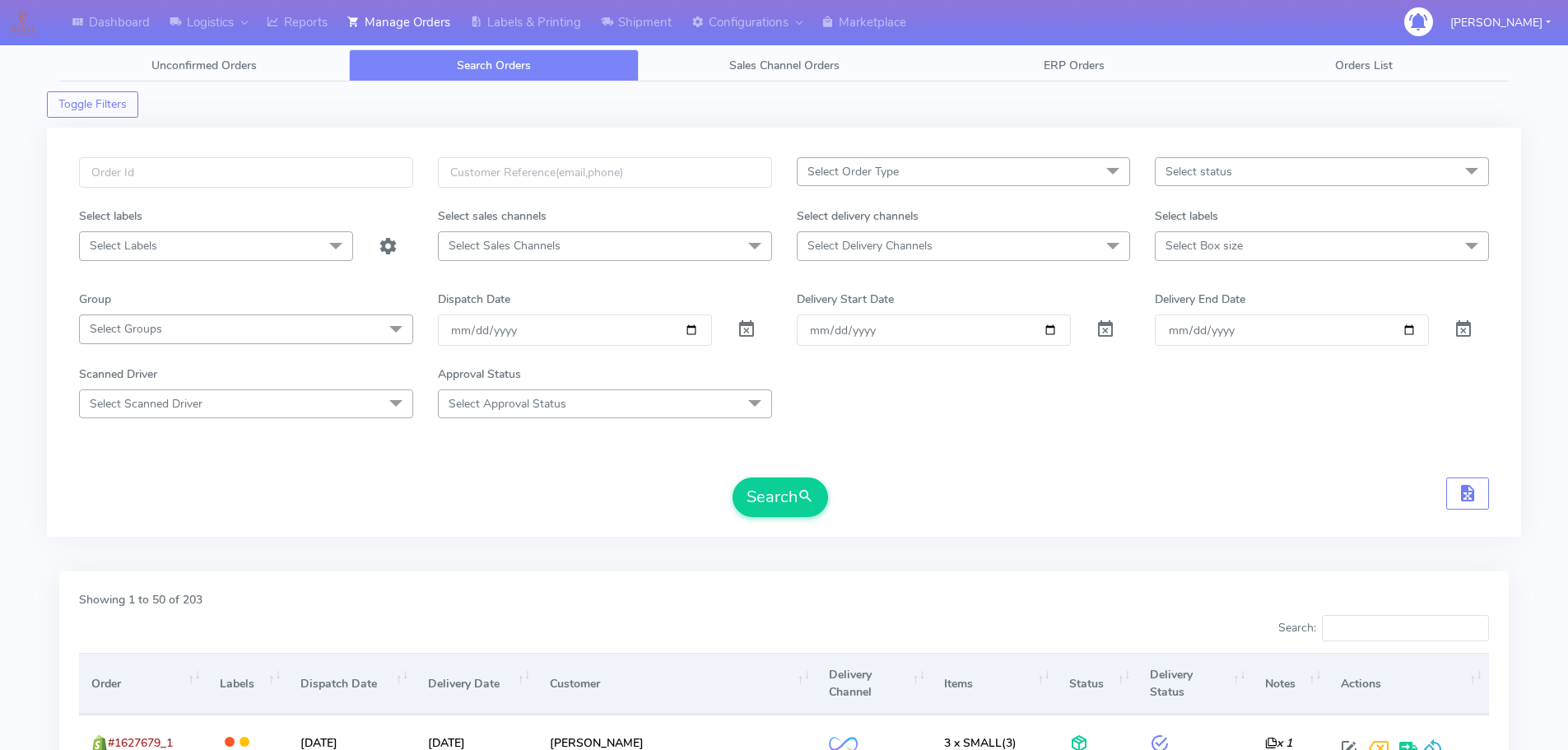
click at [1235, 401] on div "Scanned Driver Select Scanned Driver Select All Test Driver Mohibur R Chaudhry …" at bounding box center [784, 391] width 1435 height 53
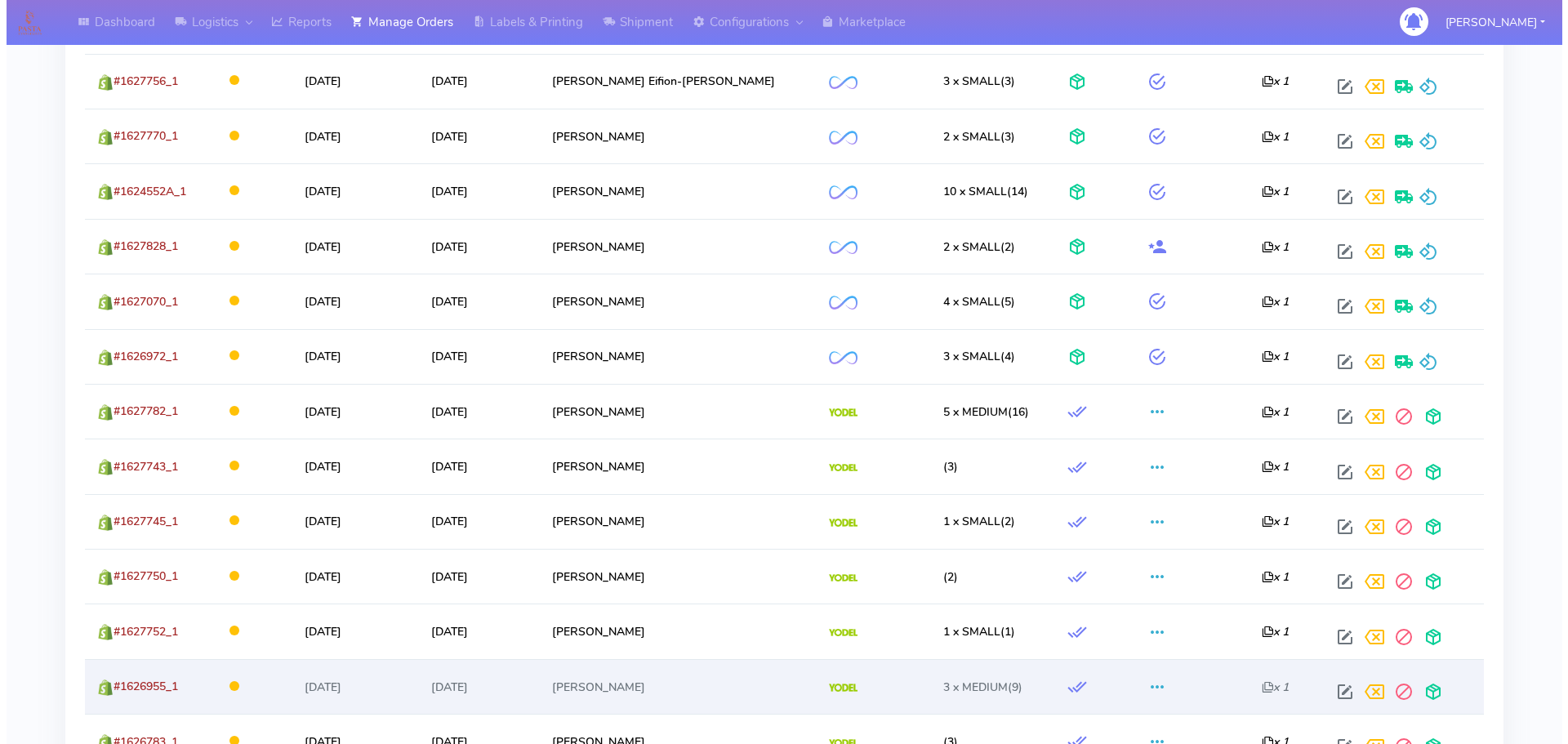
scroll to position [1634, 0]
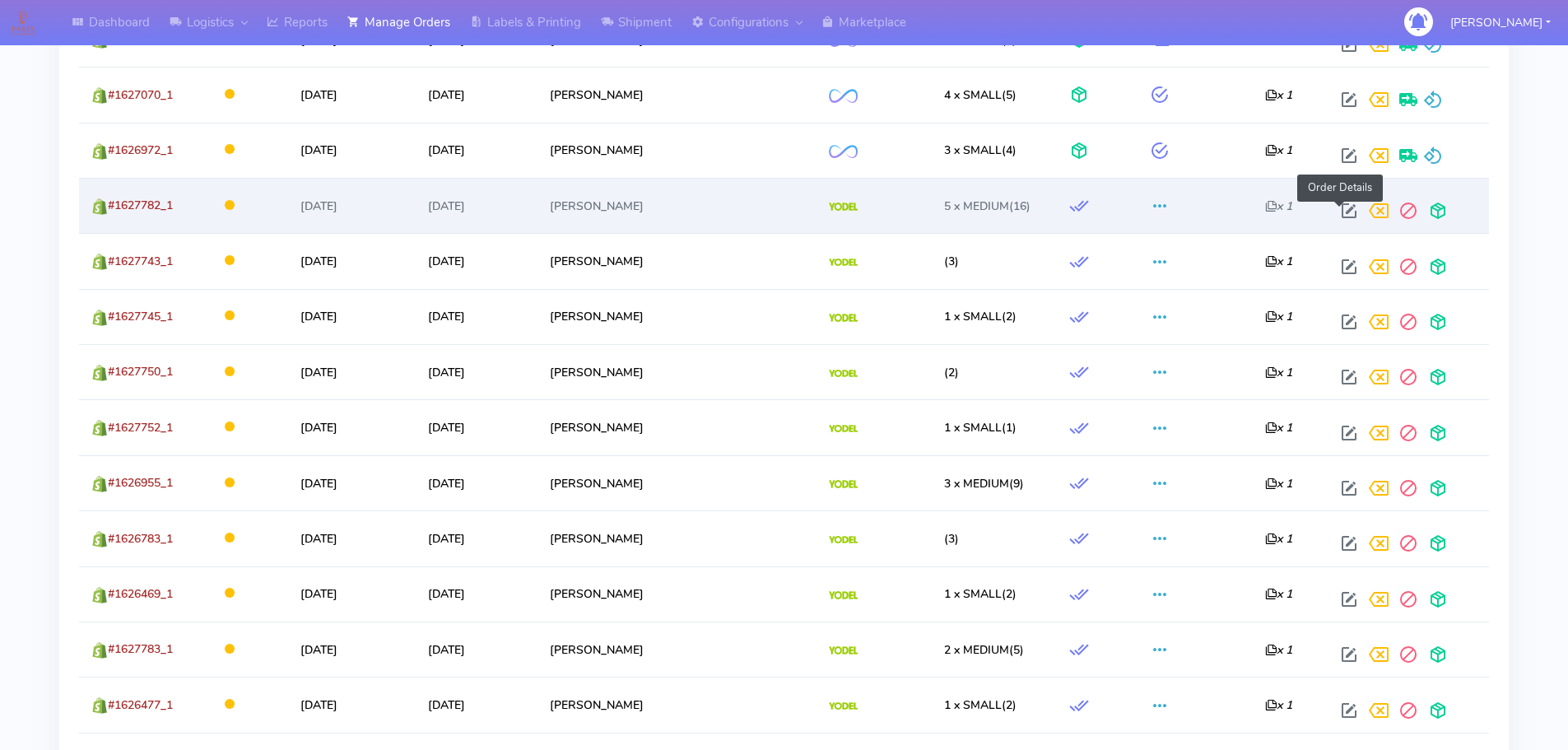
click at [1339, 217] on span at bounding box center [1348, 214] width 30 height 15
select select "5"
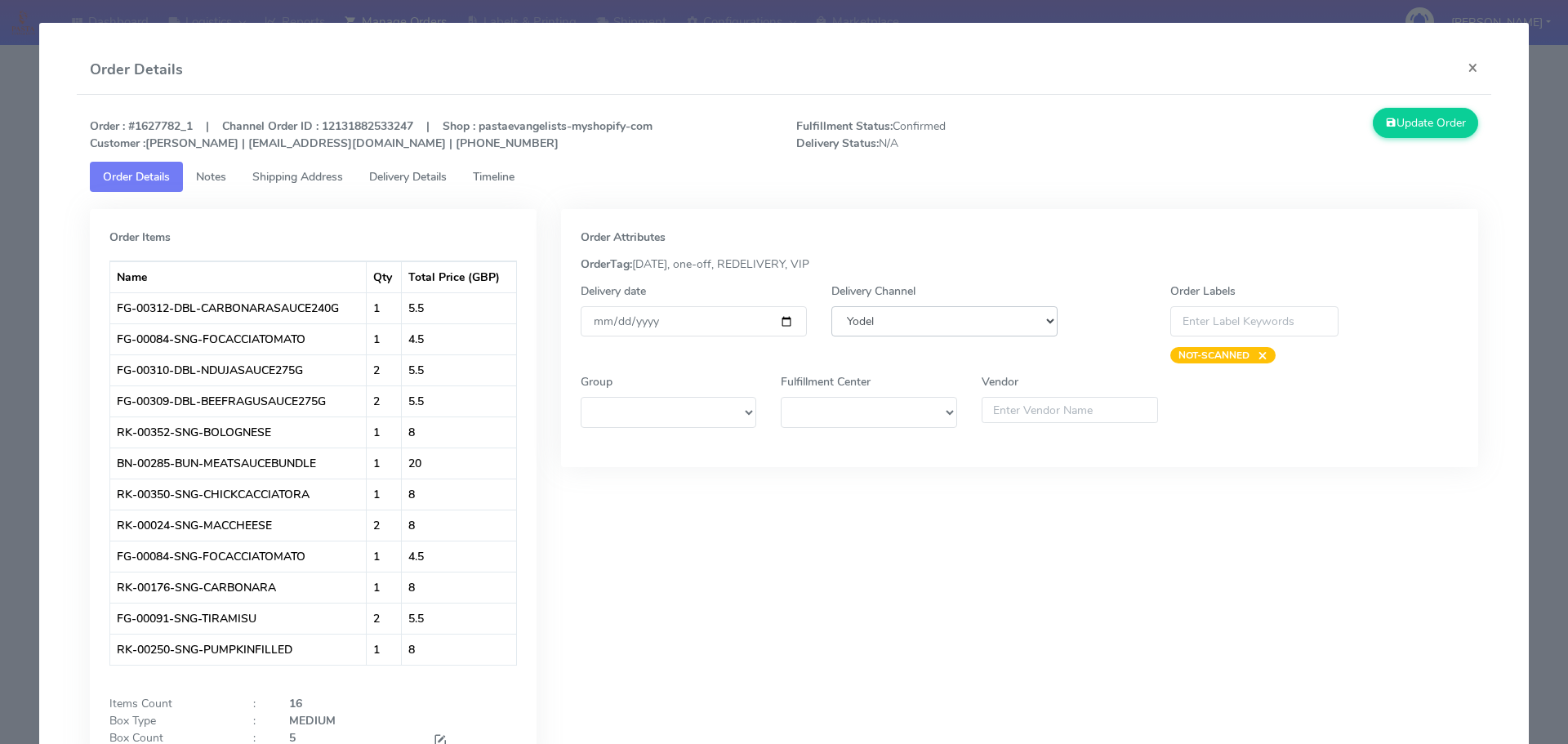
click at [943, 333] on select "DHL OnFleet Royal Mail DPD Yodel MaxOptra Amazon Collection" at bounding box center [945, 322] width 226 height 30
click at [959, 324] on select "DHL OnFleet Royal Mail DPD Yodel MaxOptra Amazon Collection" at bounding box center [945, 322] width 226 height 30
click at [1236, 147] on div "Update Order" at bounding box center [1315, 129] width 354 height 44
click at [1540, 325] on modal-container "Order Details × Order : #1627782_1 | Channel Order ID : 12131882533247 | Shop :…" at bounding box center [784, 372] width 1568 height 744
